Goal: Information Seeking & Learning: Learn about a topic

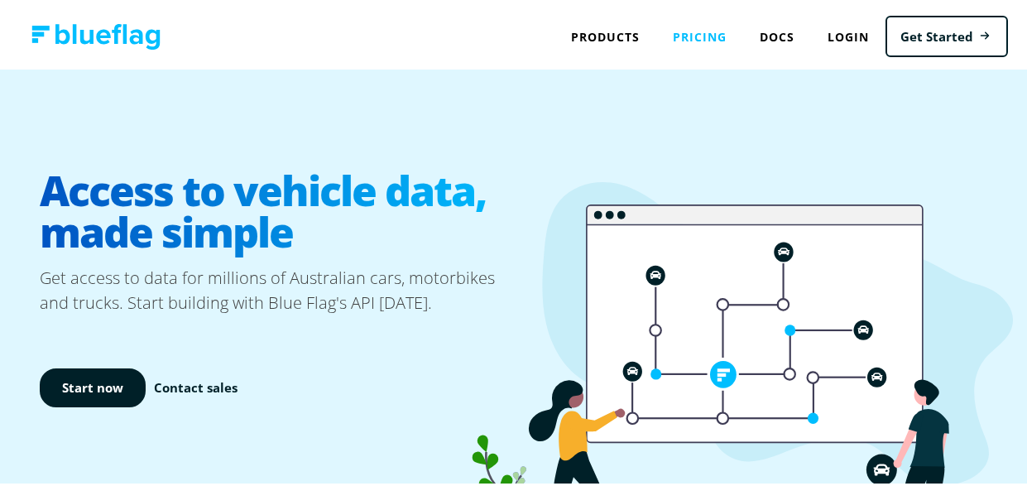
click at [679, 36] on link "Pricing" at bounding box center [699, 34] width 87 height 34
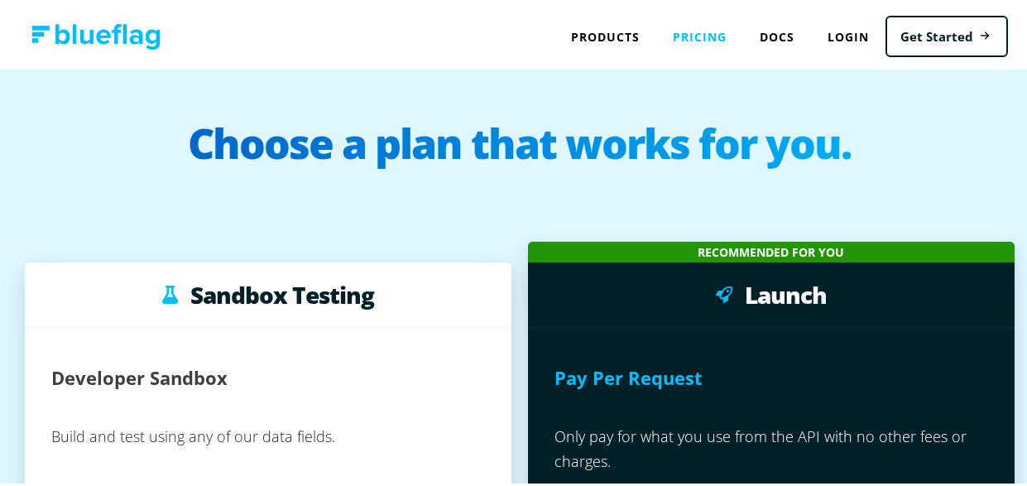
click at [683, 38] on link "Pricing" at bounding box center [699, 34] width 87 height 34
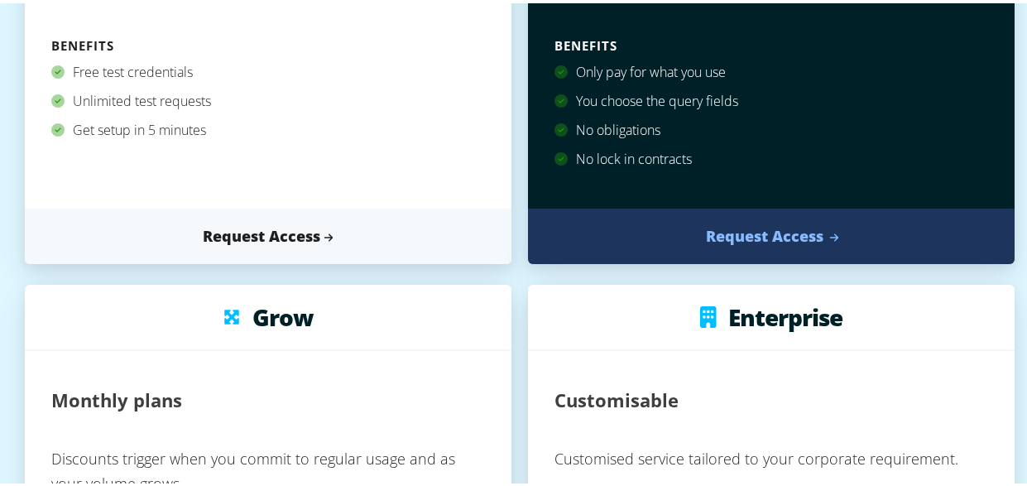
scroll to position [414, 0]
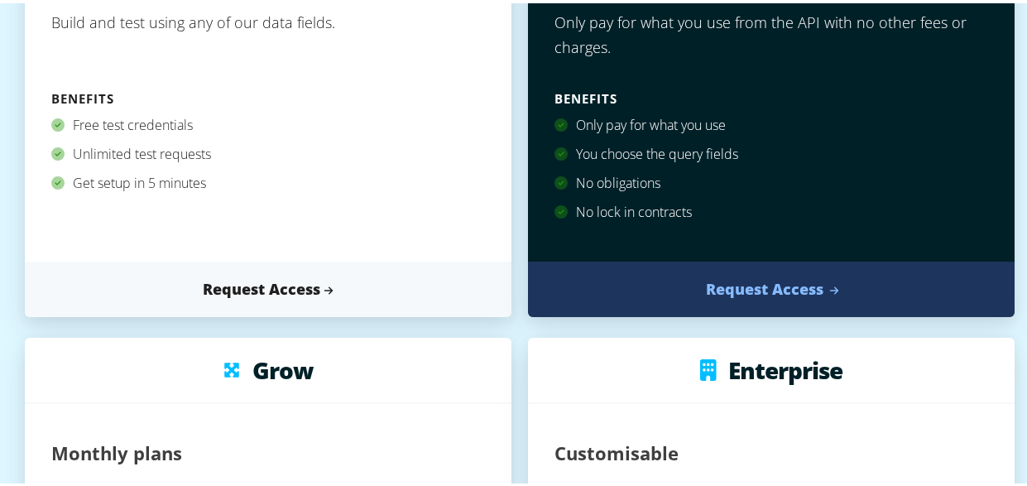
click at [744, 281] on link "Request Access" at bounding box center [771, 285] width 487 height 55
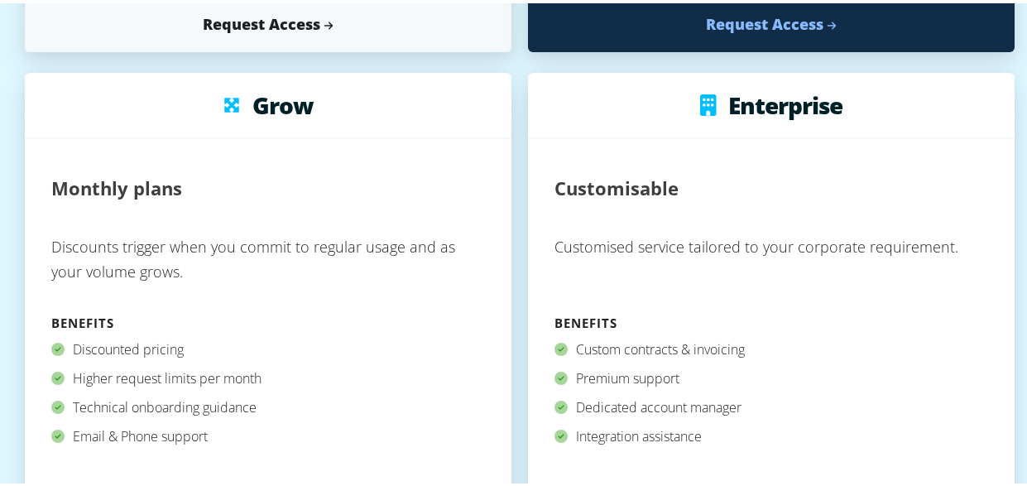
scroll to position [827, 0]
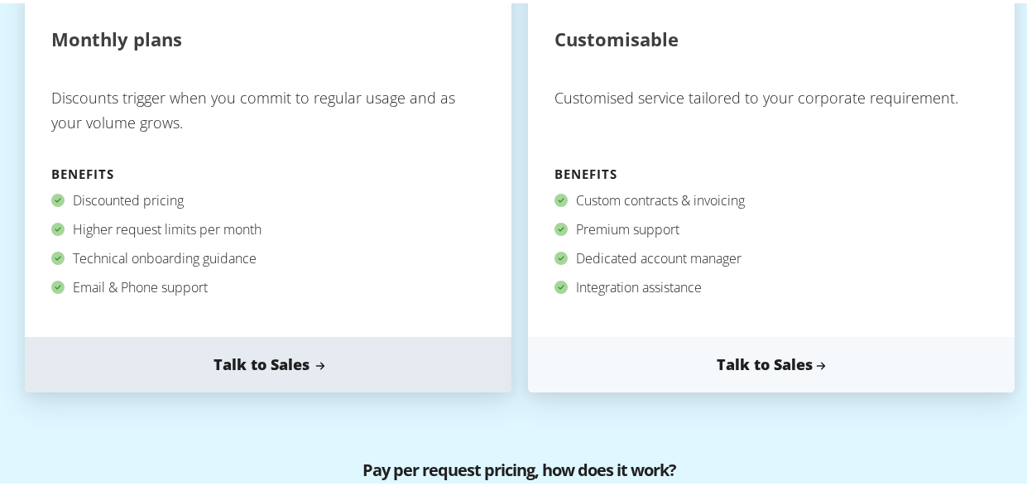
click at [238, 357] on link "Talk to Sales" at bounding box center [268, 360] width 487 height 55
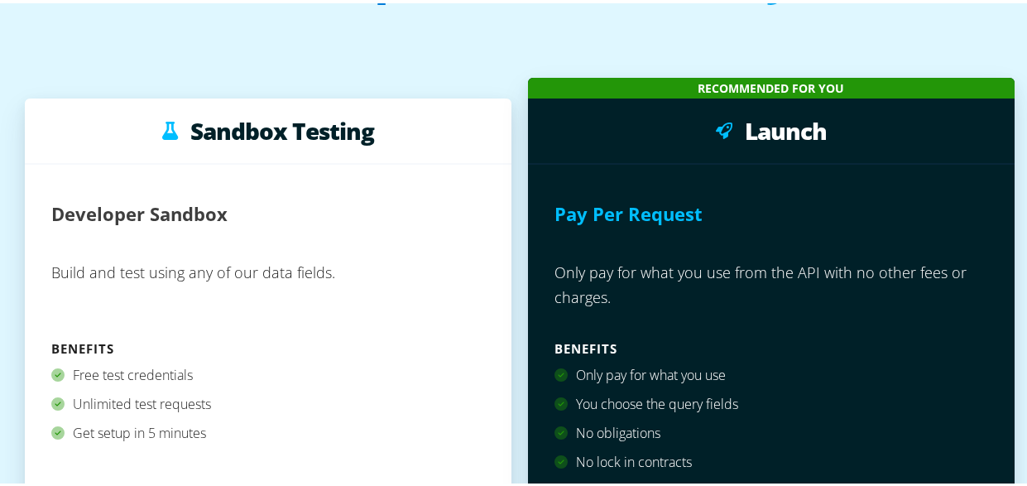
scroll to position [0, 0]
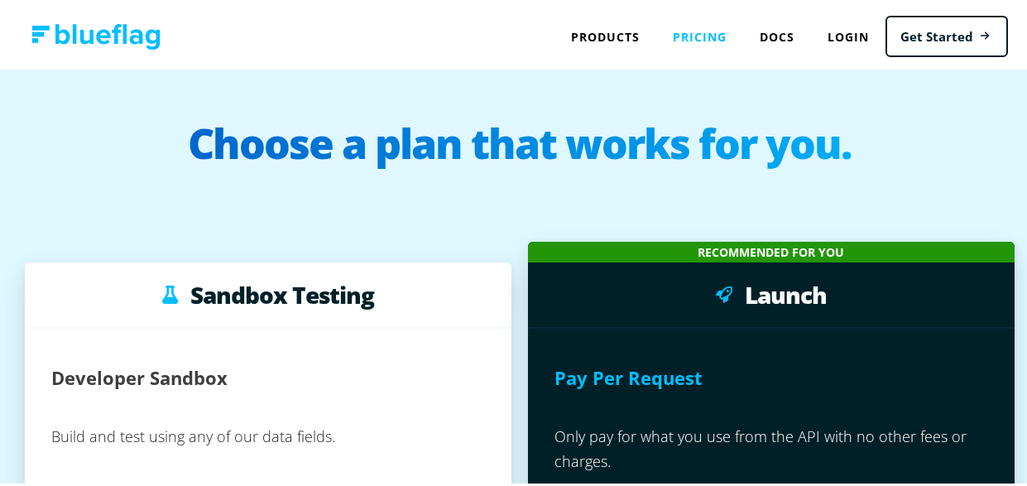
click at [670, 32] on link "Pricing" at bounding box center [699, 34] width 87 height 34
click at [664, 28] on link "Pricing" at bounding box center [699, 34] width 87 height 34
click at [775, 31] on link "Docs" at bounding box center [777, 34] width 68 height 34
